Goal: Transaction & Acquisition: Purchase product/service

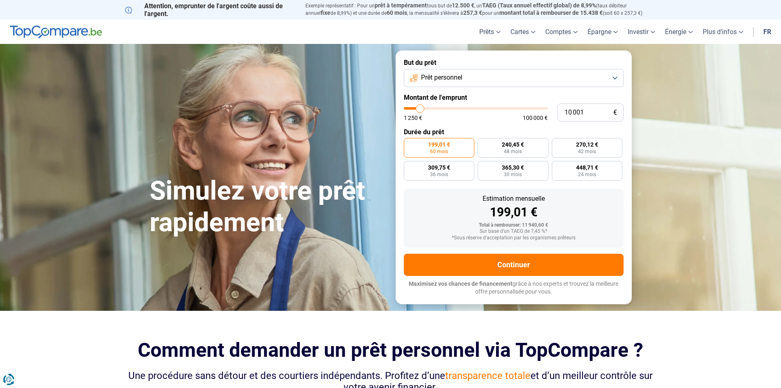
click at [456, 79] on span "Prêt personnel" at bounding box center [441, 77] width 41 height 9
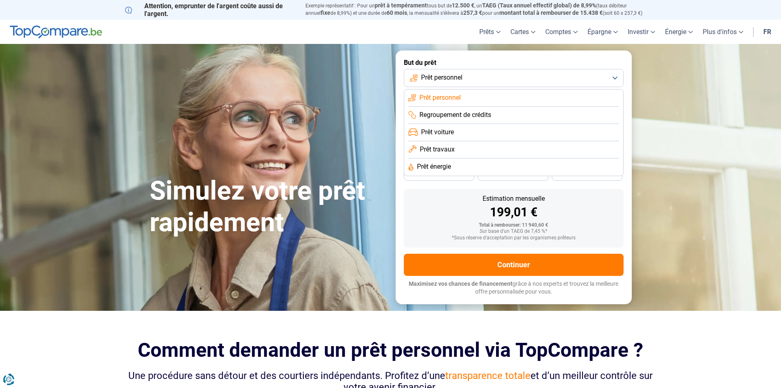
click at [457, 130] on li "Prêt voiture" at bounding box center [514, 132] width 211 height 17
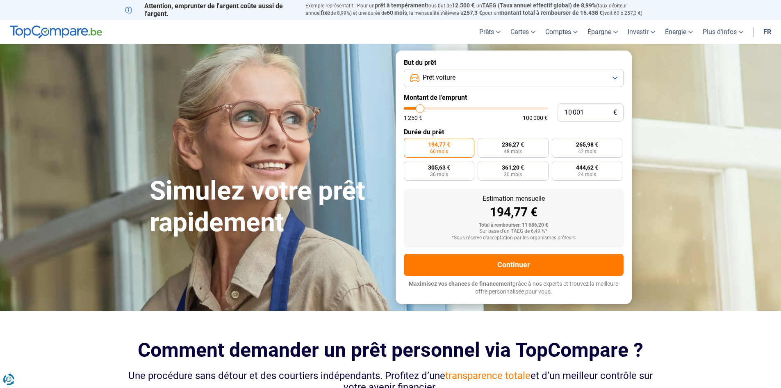
click at [464, 76] on button "Prêt voiture" at bounding box center [514, 78] width 220 height 18
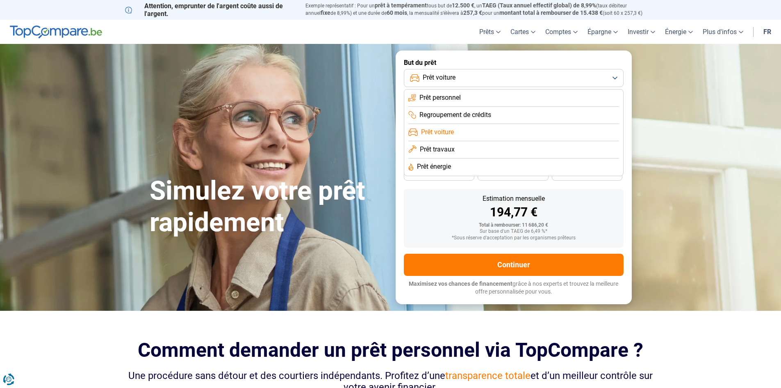
click at [464, 76] on button "Prêt voiture" at bounding box center [514, 78] width 220 height 18
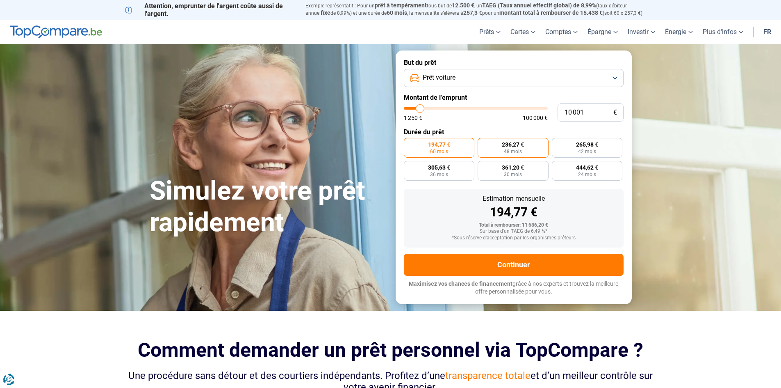
click at [502, 149] on label "236,27 € 48 mois" at bounding box center [513, 148] width 71 height 20
click at [483, 143] on input "236,27 € 48 mois" at bounding box center [480, 140] width 5 height 5
radio input "true"
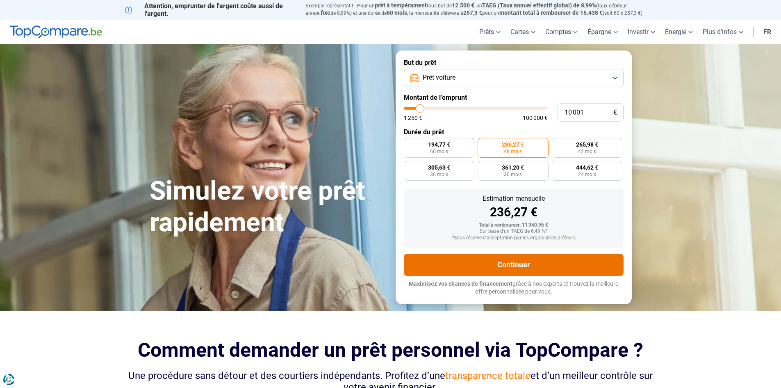
click at [473, 263] on button "Continuer" at bounding box center [514, 264] width 220 height 22
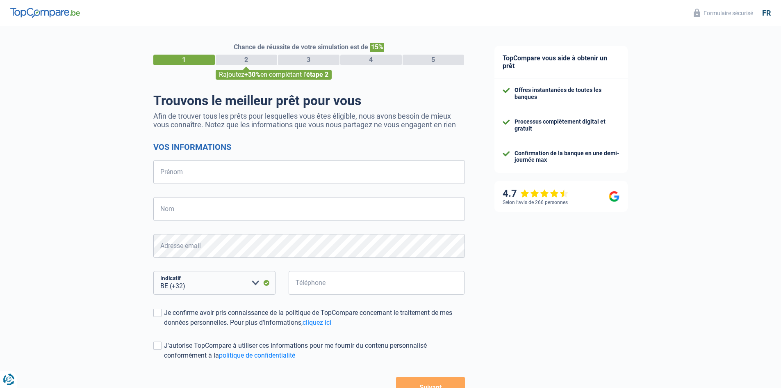
select select "32"
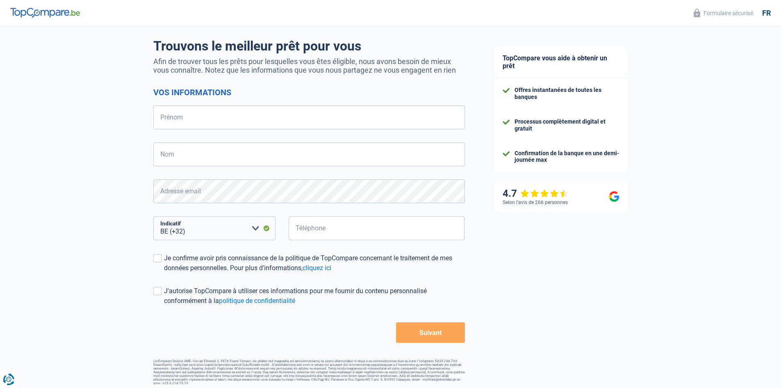
scroll to position [58, 0]
